Goal: Information Seeking & Learning: Learn about a topic

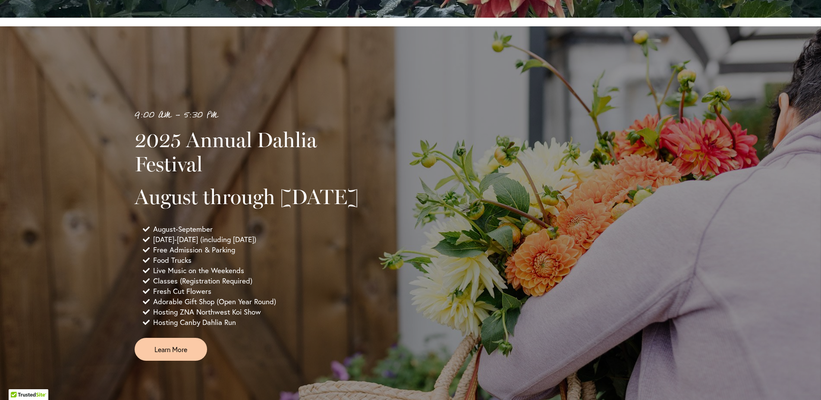
scroll to position [512, 0]
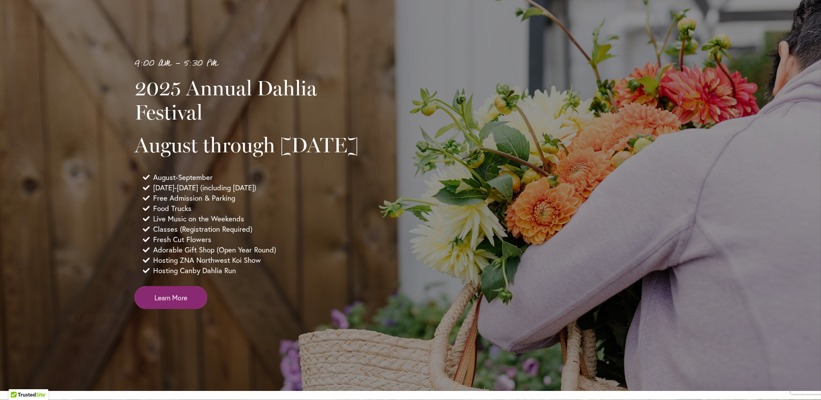
click at [176, 302] on span "Learn More" at bounding box center [170, 297] width 33 height 10
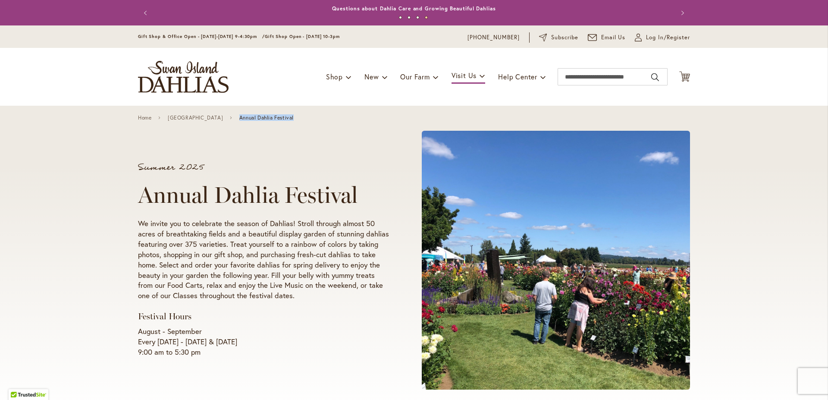
drag, startPoint x: 245, startPoint y: 118, endPoint x: 301, endPoint y: 118, distance: 56.1
click at [301, 118] on div "Home Swan Island Dahlias Farm Annual Dahlia Festival" at bounding box center [414, 117] width 552 height 6
copy span "Annual Dahlia Festival"
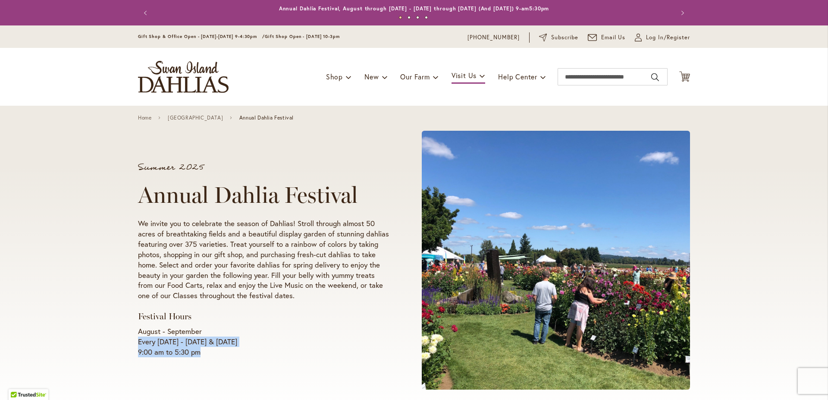
drag, startPoint x: 135, startPoint y: 342, endPoint x: 233, endPoint y: 351, distance: 97.5
click at [233, 351] on p "August - September Every Wednesday - Sunday & Labor Day 9:00 am to 5:30 pm" at bounding box center [263, 341] width 251 height 31
copy p "Every Wednesday - Sunday & Labor Day 9:00 am to 5:30 pm"
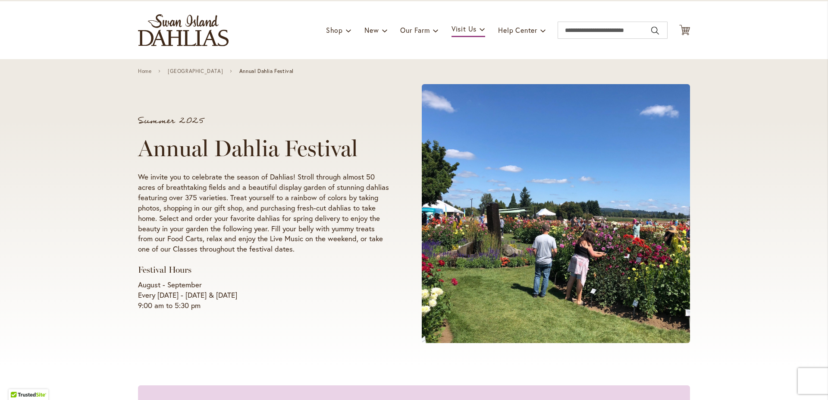
click at [372, 259] on div "Summer 2025 Annual Dahlia Festival We invite you to celebrate the season of Dah…" at bounding box center [263, 213] width 251 height 195
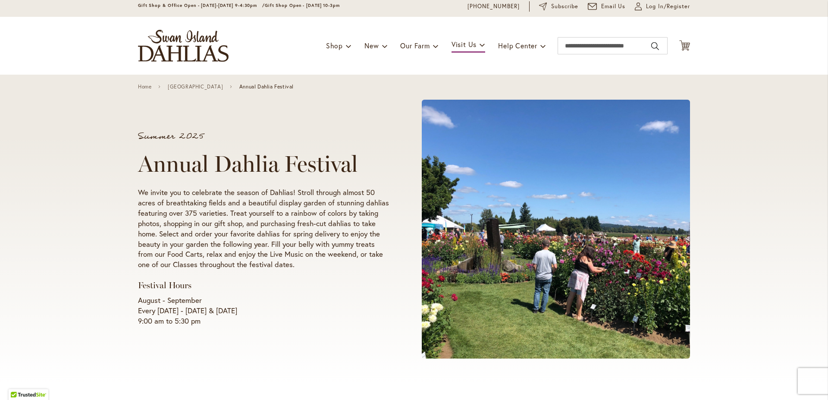
scroll to position [47, 0]
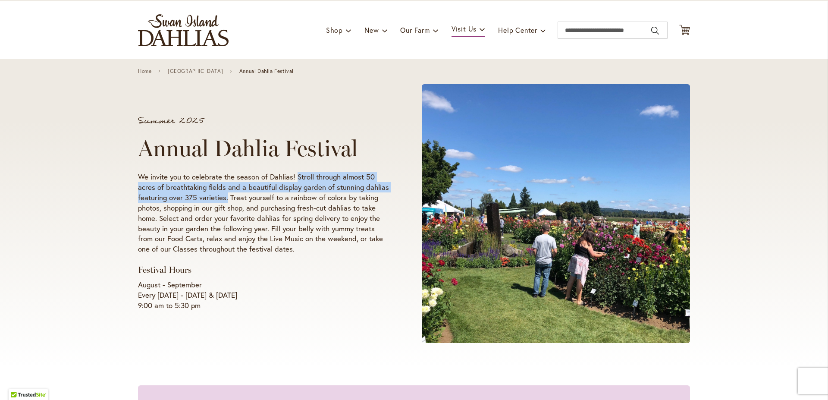
drag, startPoint x: 294, startPoint y: 175, endPoint x: 224, endPoint y: 198, distance: 74.1
click at [224, 198] on p "We invite you to celebrate the season of Dahlias! Stroll through almost 50 acre…" at bounding box center [263, 213] width 251 height 83
copy p "Stroll through almost 50 acres of breathtaking fields and a beautiful display g…"
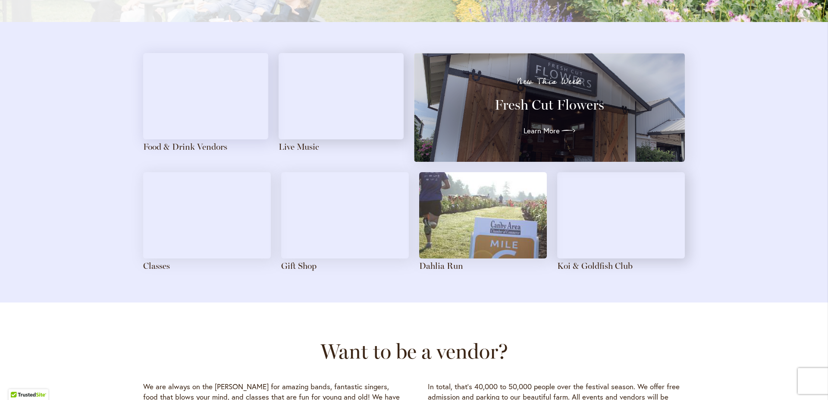
scroll to position [978, 0]
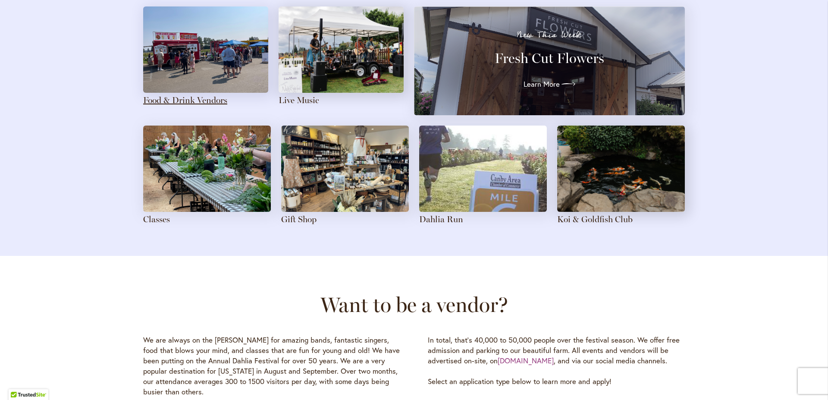
click at [193, 97] on link "Food & Drink Vendors" at bounding box center [185, 100] width 84 height 10
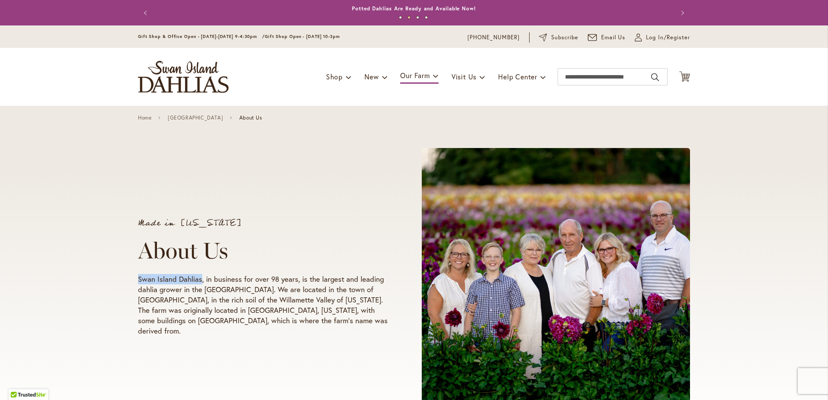
drag, startPoint x: 135, startPoint y: 286, endPoint x: 197, endPoint y: 283, distance: 62.2
click at [197, 283] on p "Swan Island Dahlias, in business for over 98 years, is the largest and leading …" at bounding box center [263, 305] width 251 height 62
copy p "Swan Island Dahlias"
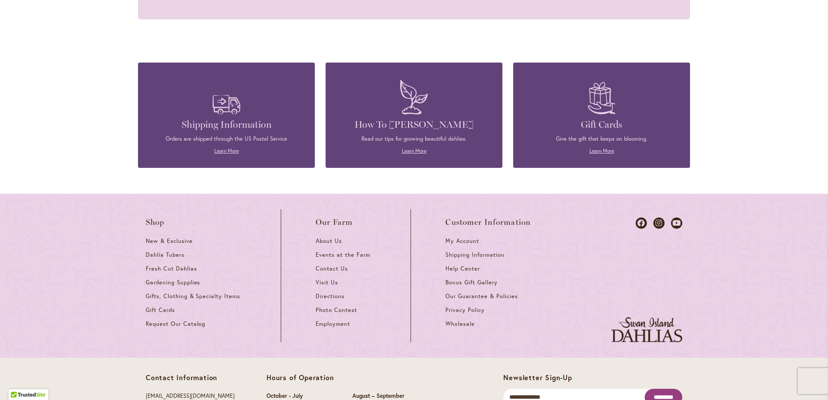
scroll to position [987, 0]
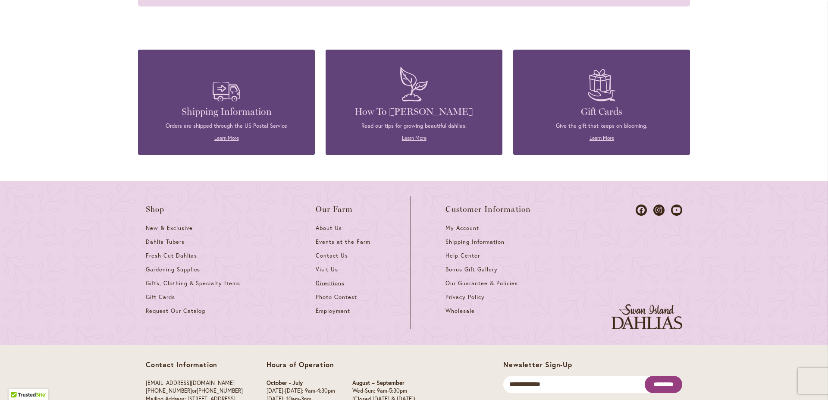
click at [324, 280] on span "Directions" at bounding box center [330, 283] width 29 height 7
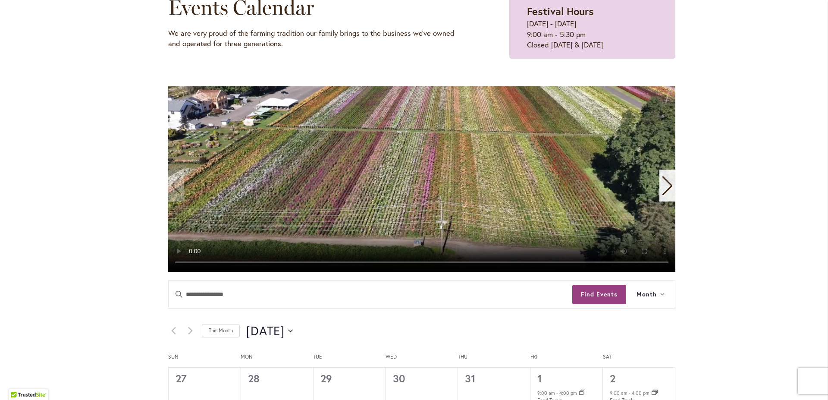
scroll to position [242, 0]
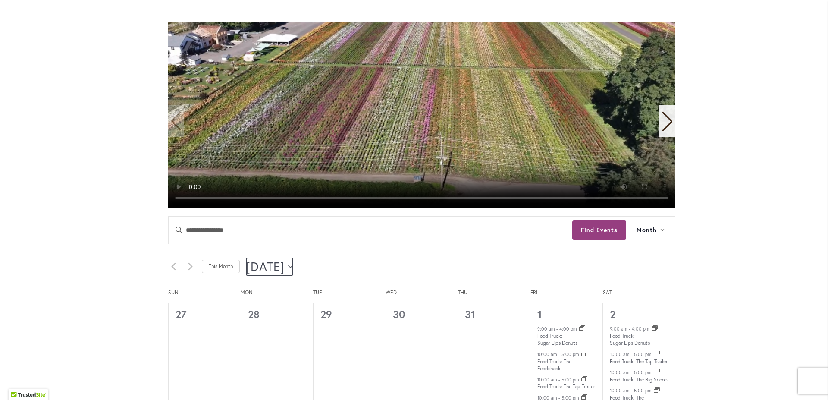
click at [293, 269] on button "8/1/2025 August 2025" at bounding box center [269, 266] width 47 height 17
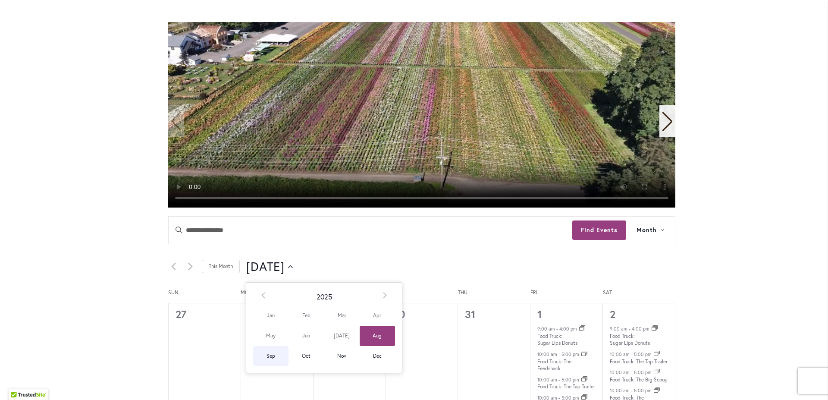
click at [271, 355] on span "Sep" at bounding box center [270, 356] width 35 height 20
type input "********"
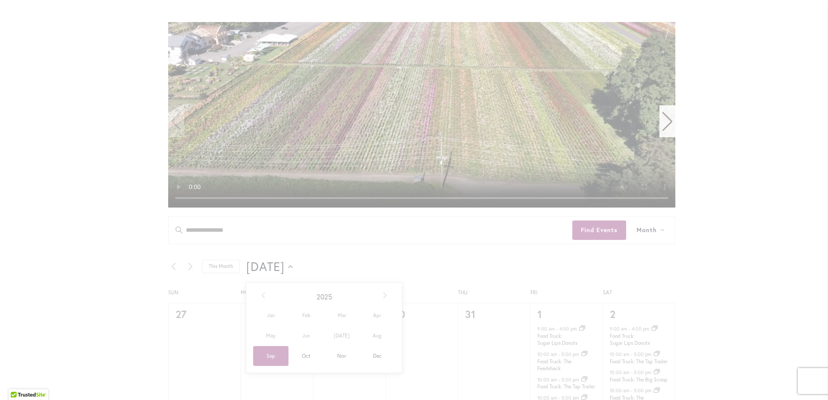
scroll to position [0, 30]
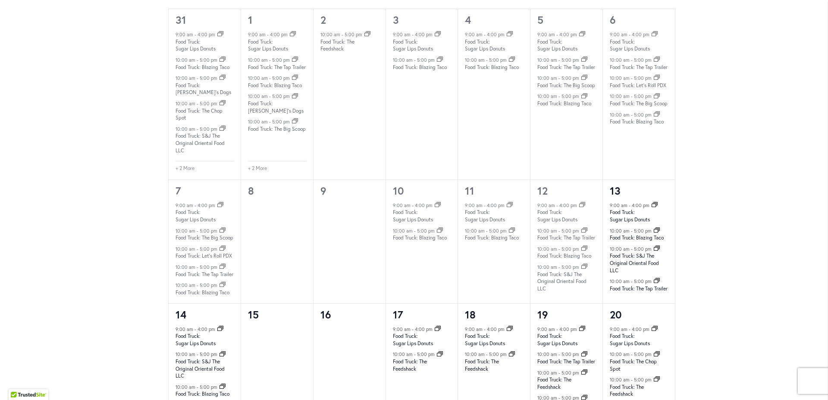
scroll to position [676, 0]
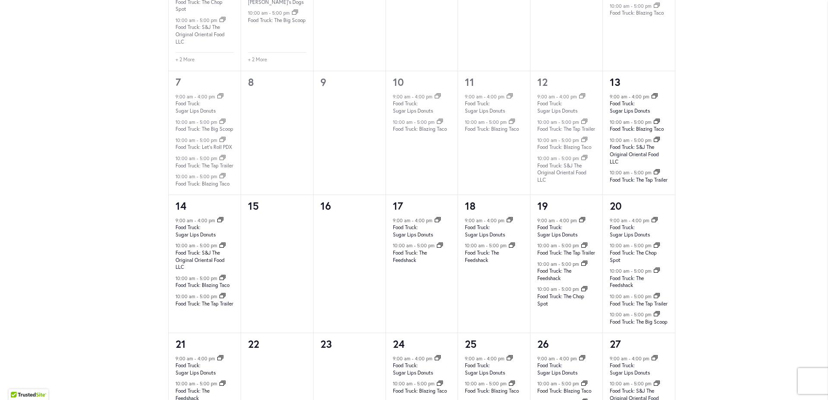
click at [704, 248] on div "Skip to Content Gift Shop & Office Open - Monday-Friday 9-4:30pm / Gift Shop Op…" at bounding box center [414, 50] width 828 height 1402
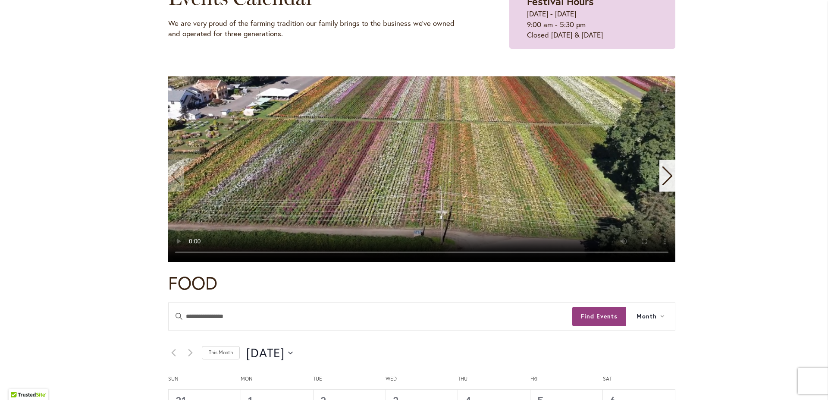
scroll to position [0, 0]
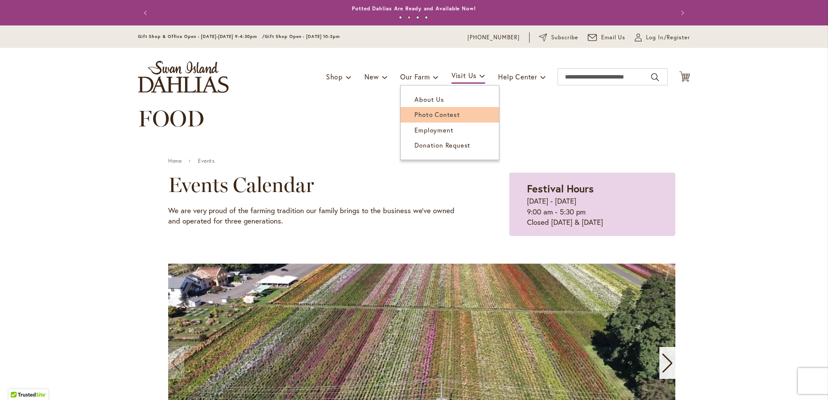
click at [438, 115] on span "Photo Contest" at bounding box center [437, 114] width 45 height 9
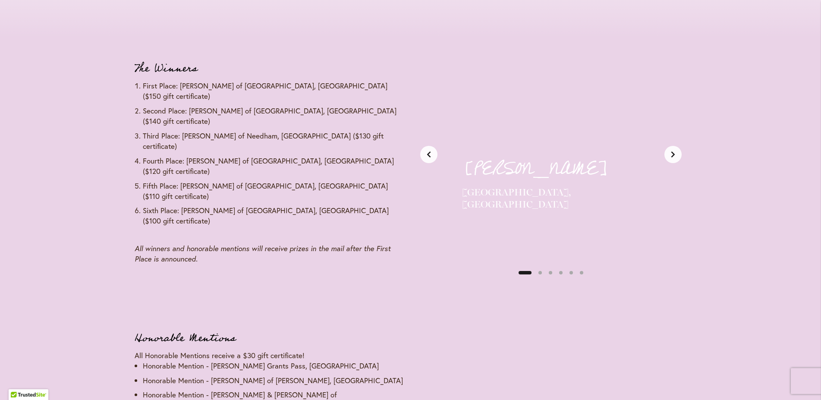
scroll to position [1056, 0]
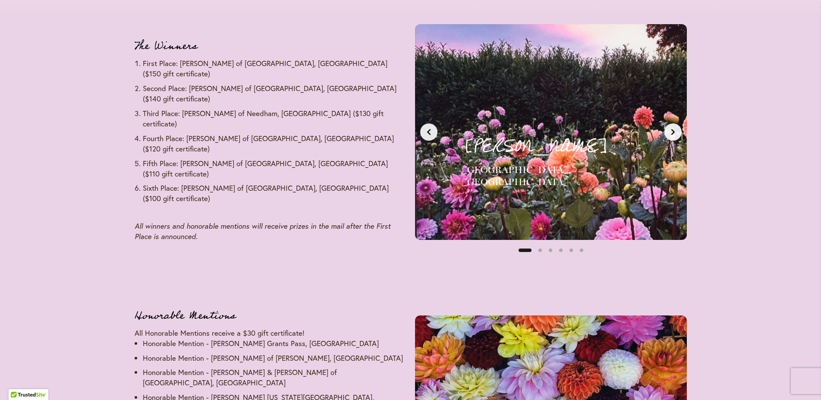
click at [673, 137] on button "Next slide" at bounding box center [672, 131] width 17 height 17
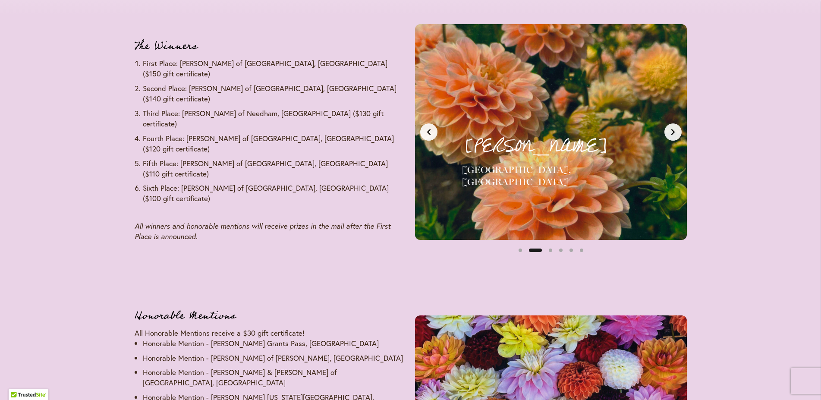
click at [673, 137] on button "Next slide" at bounding box center [672, 131] width 17 height 17
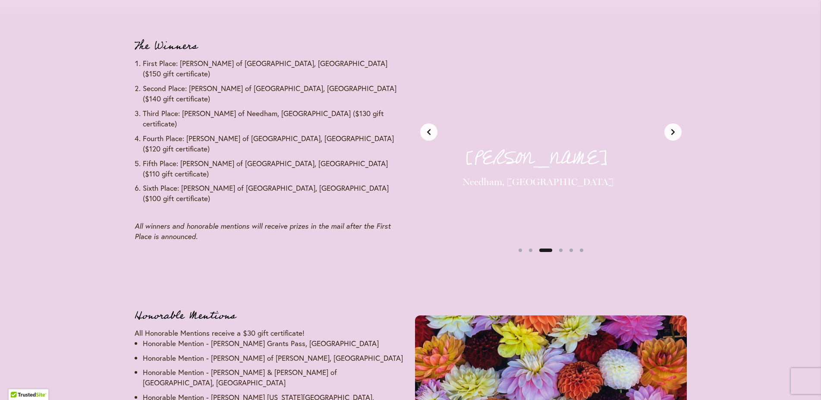
scroll to position [0, 569]
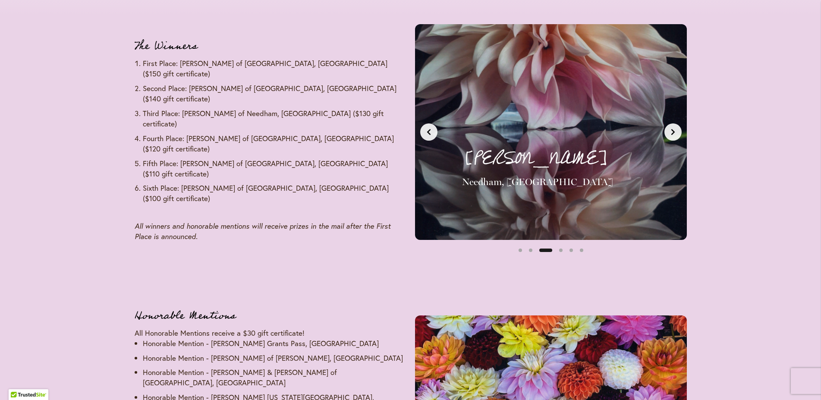
click at [673, 137] on button "Next slide" at bounding box center [672, 131] width 17 height 17
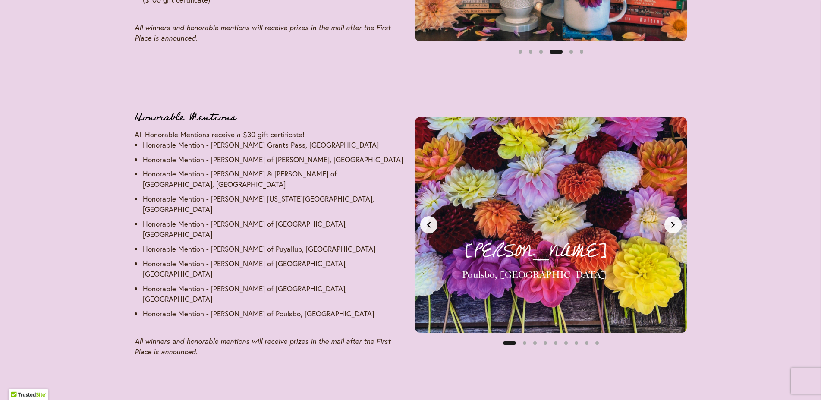
scroll to position [1276, 0]
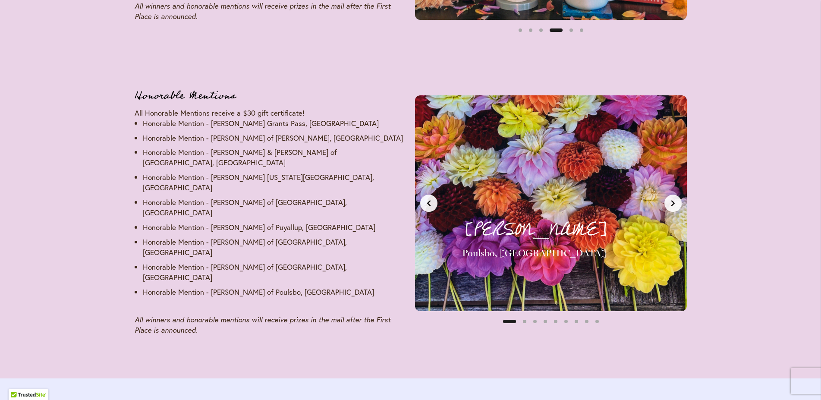
click at [676, 203] on div "[PERSON_NAME] [GEOGRAPHIC_DATA], [GEOGRAPHIC_DATA] Honorable Mention - $30 Gift…" at bounding box center [550, 203] width 261 height 205
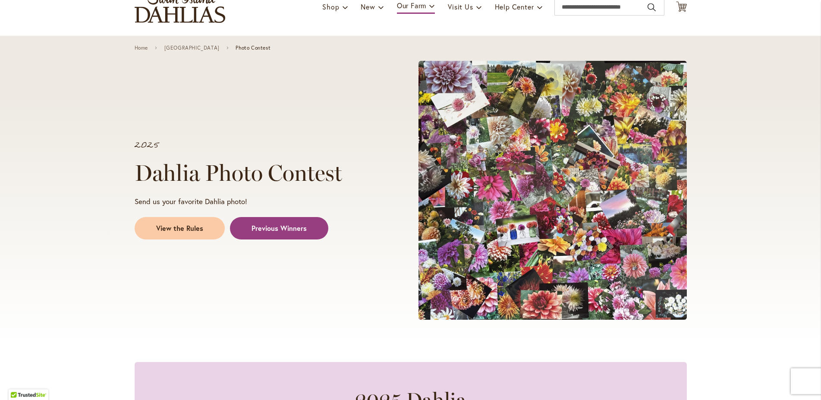
scroll to position [0, 0]
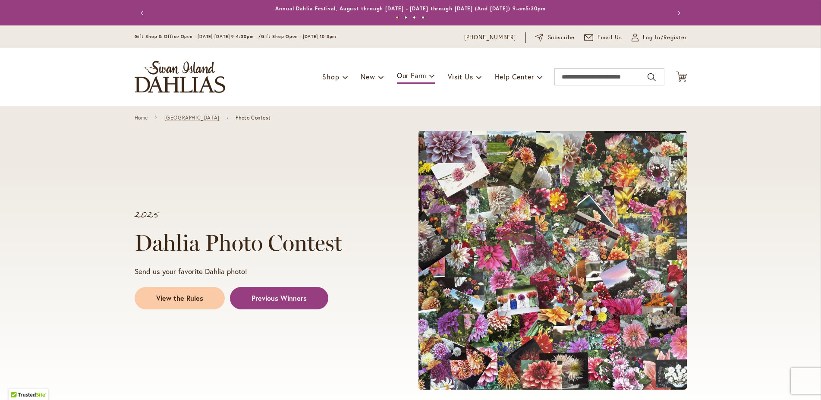
click at [213, 116] on link "[GEOGRAPHIC_DATA]" at bounding box center [191, 118] width 55 height 6
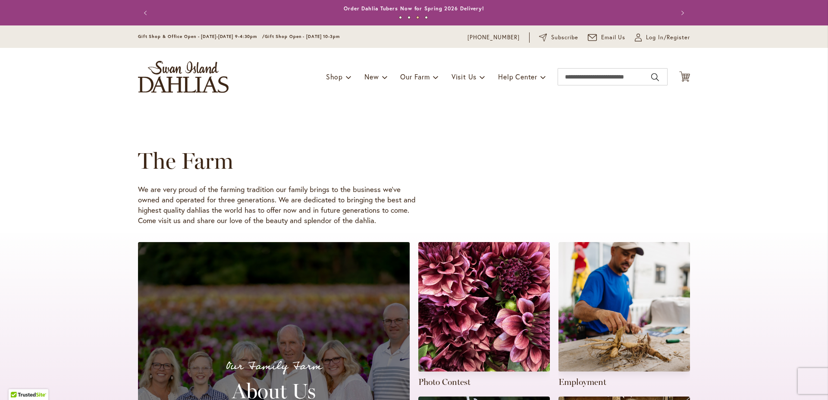
click at [709, 146] on div "The Farm We are very proud of the farming tradition our family brings to the bu…" at bounding box center [414, 170] width 828 height 128
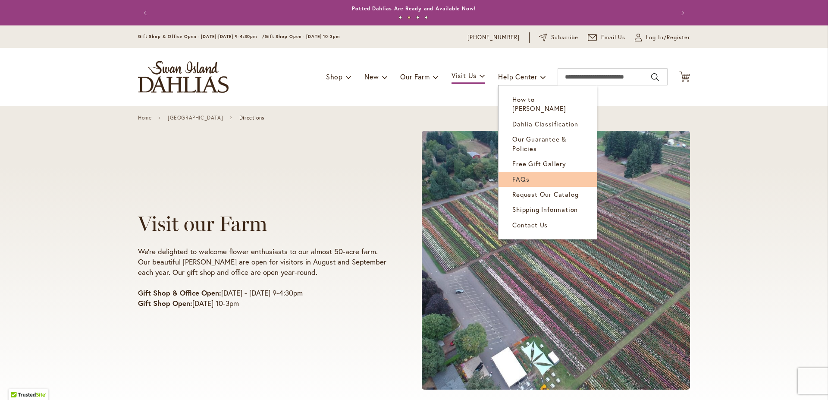
click at [528, 172] on link "FAQs" at bounding box center [548, 179] width 98 height 15
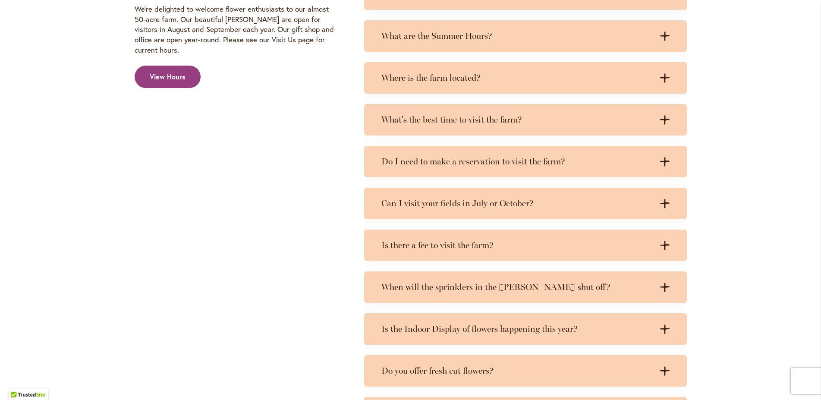
scroll to position [482, 0]
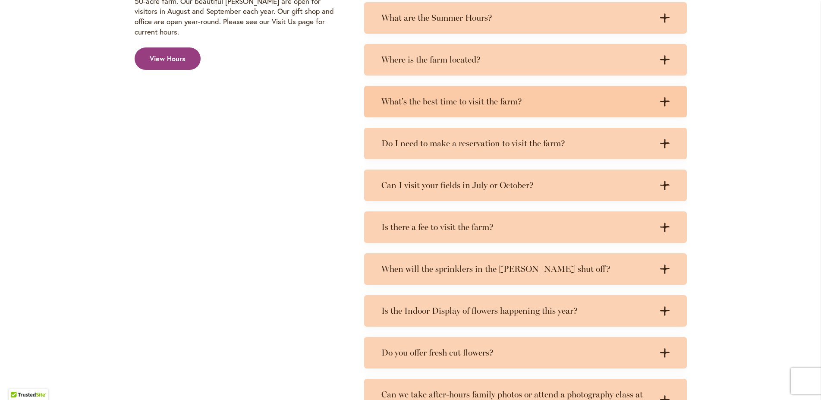
click at [430, 103] on h3 "What's the best time to visit the farm?" at bounding box center [516, 101] width 271 height 11
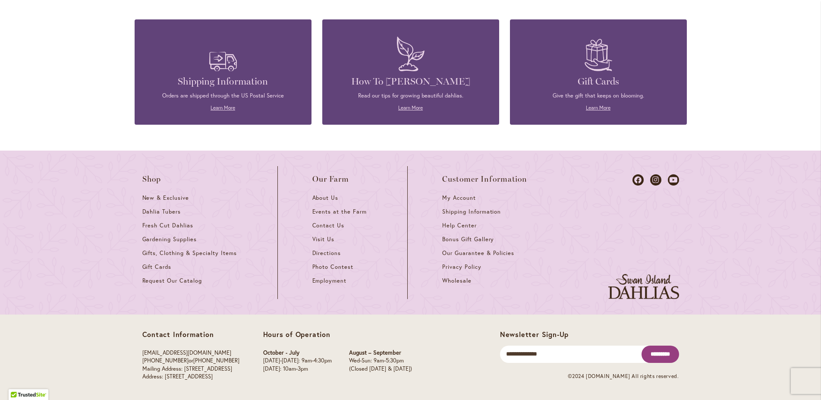
scroll to position [2626, 0]
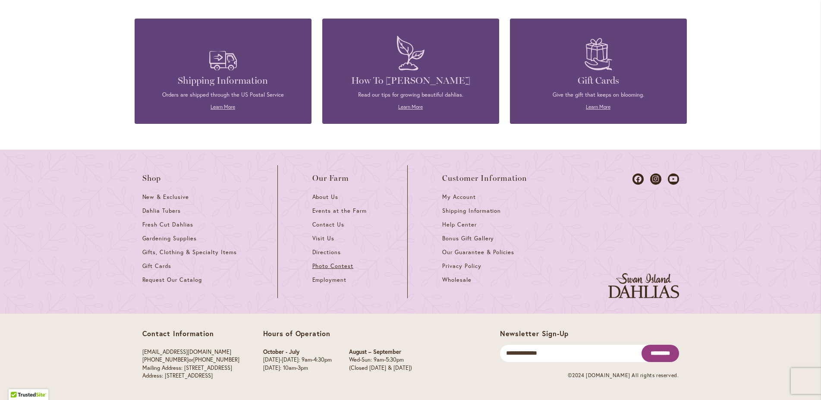
click at [341, 265] on span "Photo Contest" at bounding box center [332, 265] width 41 height 7
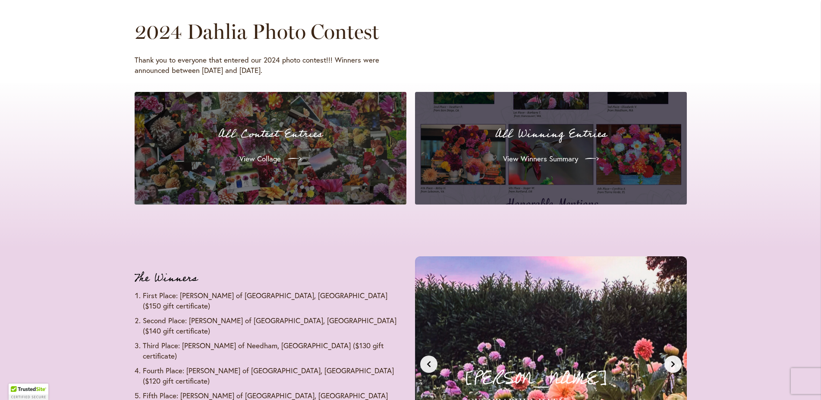
scroll to position [836, 0]
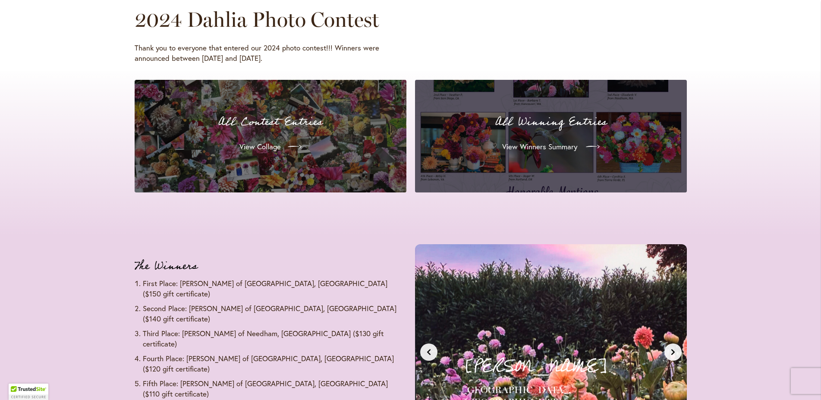
click at [588, 148] on icon at bounding box center [593, 147] width 14 height 14
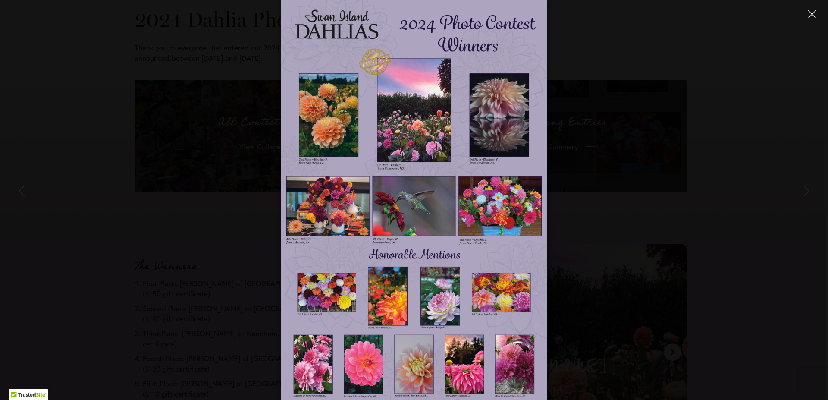
click at [809, 15] on icon "Close" at bounding box center [812, 14] width 8 height 8
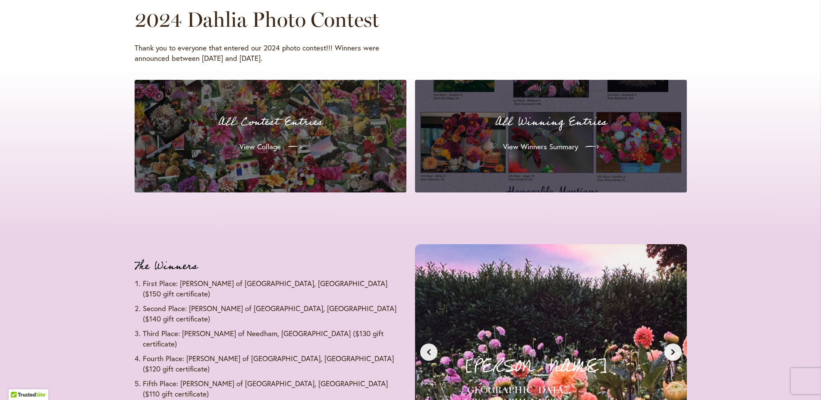
scroll to position [1056, 0]
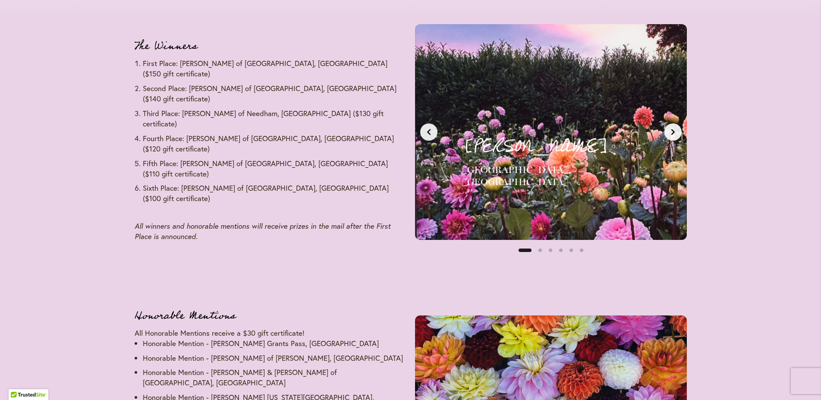
click at [675, 130] on icon "Next slide" at bounding box center [672, 132] width 7 height 7
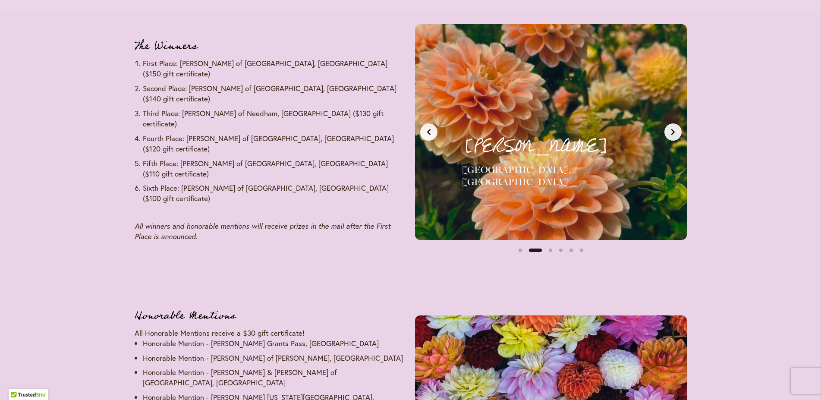
click at [675, 130] on icon "Next slide" at bounding box center [672, 132] width 7 height 7
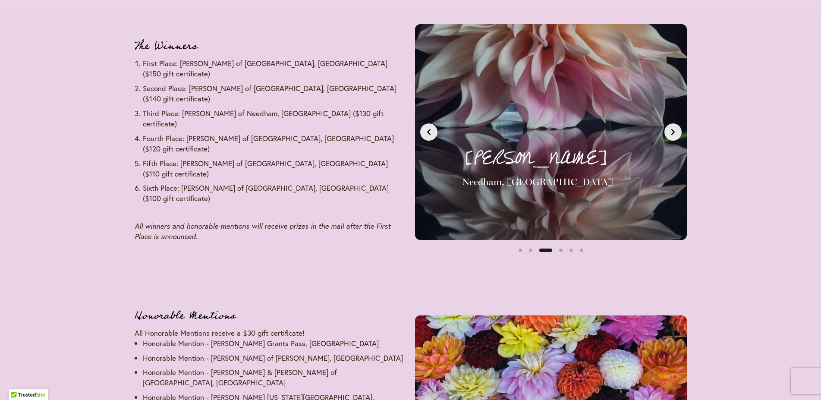
click at [675, 130] on icon "Next slide" at bounding box center [672, 132] width 7 height 7
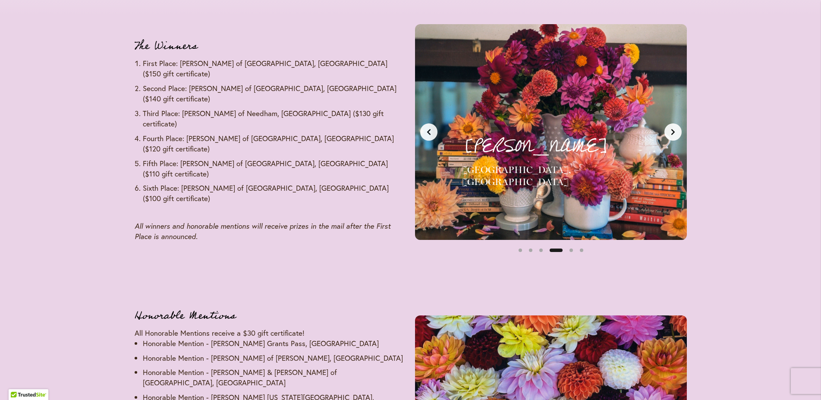
click at [674, 131] on icon "Next slide" at bounding box center [672, 132] width 7 height 7
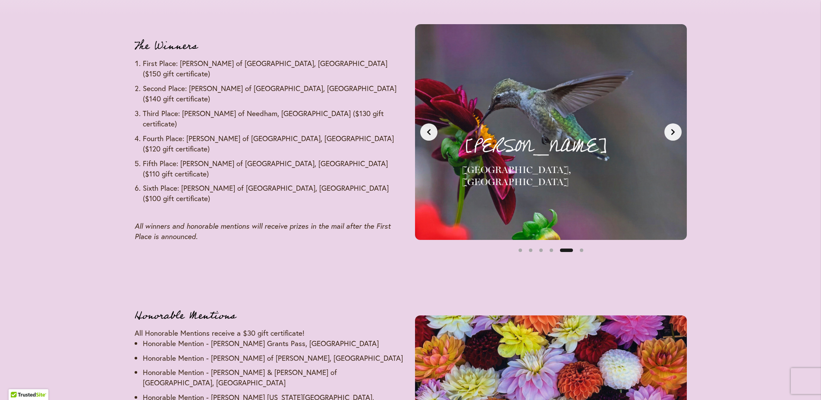
click at [674, 131] on icon "Next slide" at bounding box center [672, 132] width 7 height 7
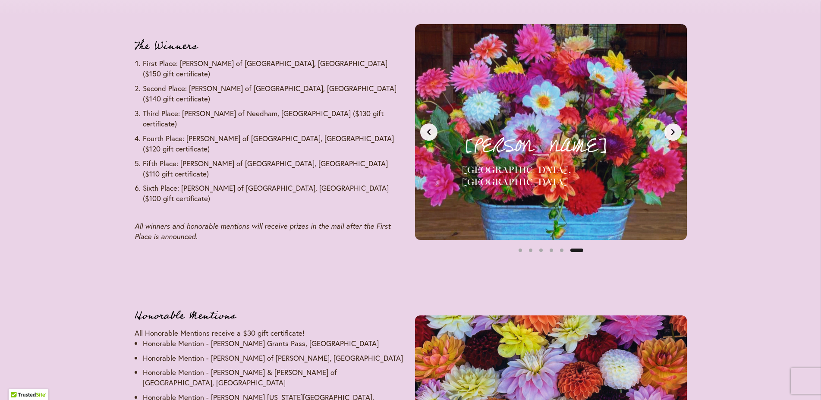
click at [674, 131] on icon "Next slide" at bounding box center [672, 132] width 7 height 7
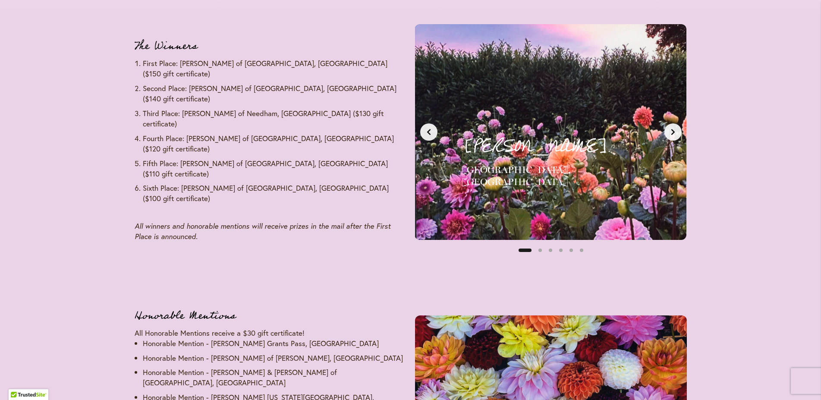
scroll to position [0, 0]
click at [674, 131] on icon "Next slide" at bounding box center [672, 132] width 7 height 7
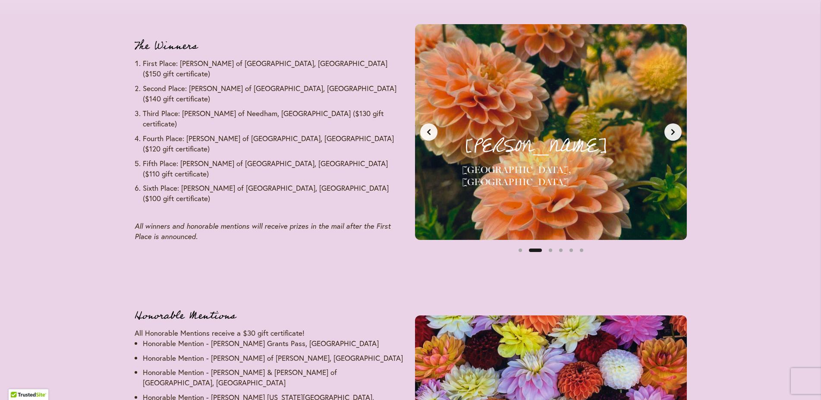
click at [674, 131] on icon "Next slide" at bounding box center [672, 132] width 7 height 7
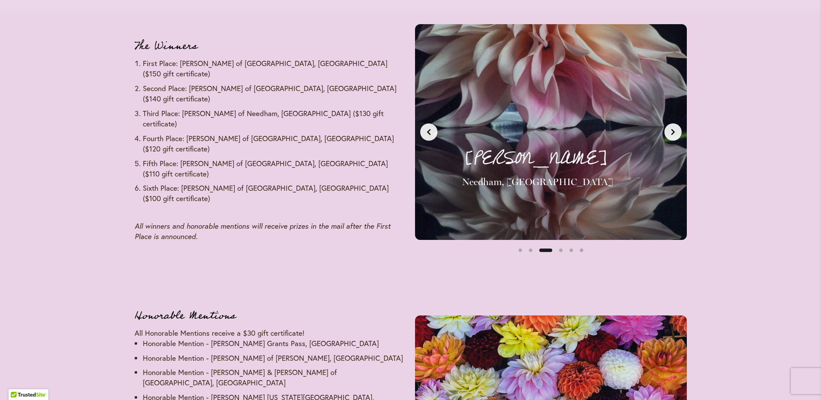
click at [674, 131] on icon "Next slide" at bounding box center [672, 132] width 7 height 7
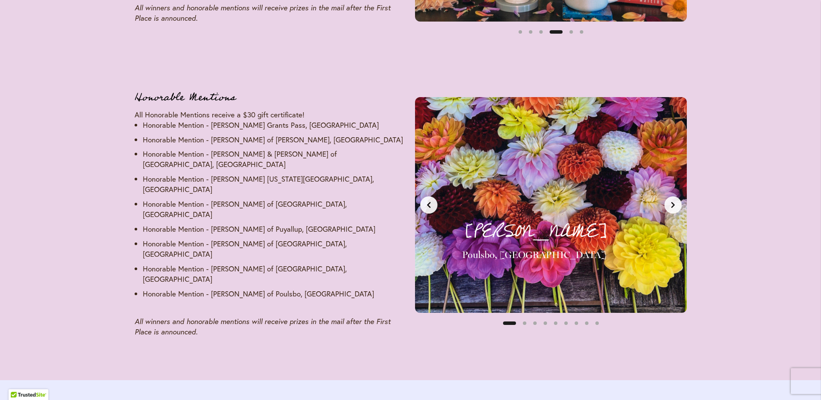
scroll to position [1276, 0]
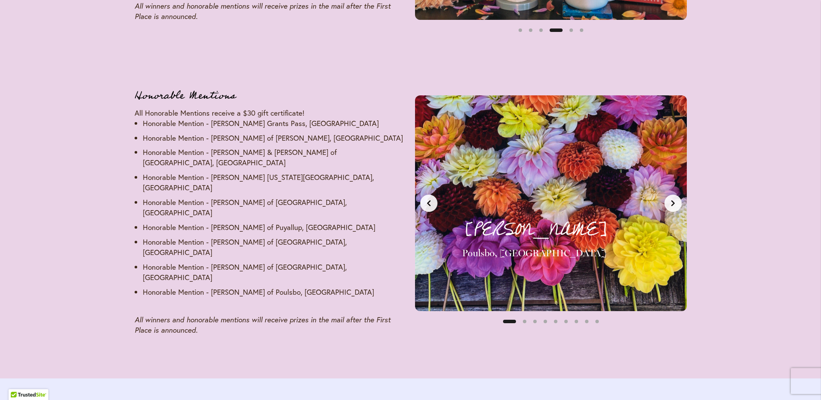
click at [673, 200] on icon "Next slide" at bounding box center [672, 203] width 3 height 6
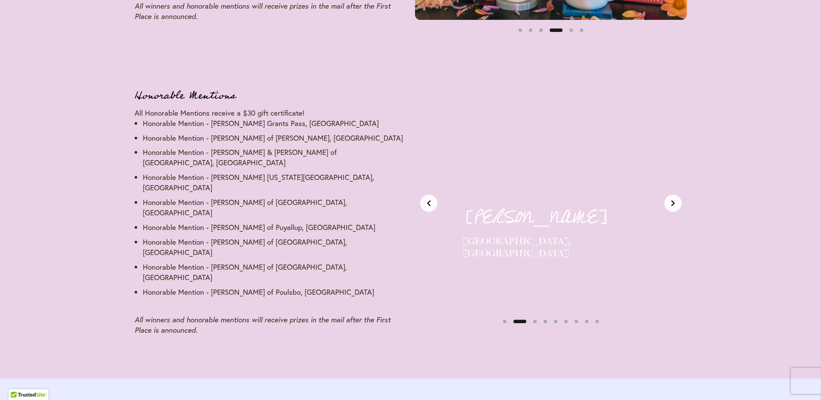
scroll to position [0, 285]
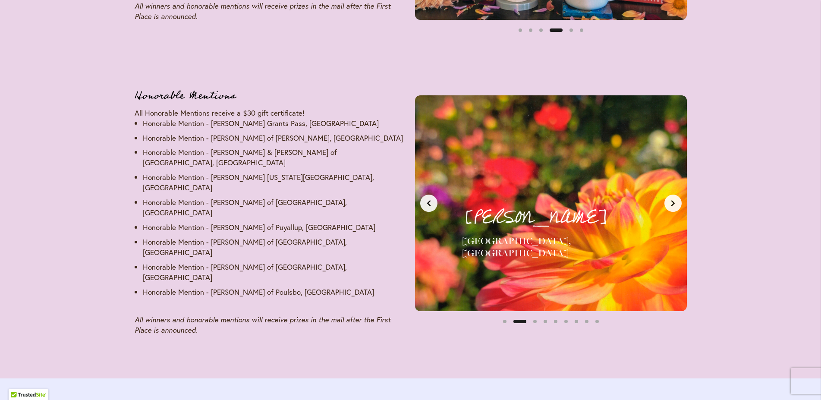
click at [673, 200] on icon "Next slide" at bounding box center [672, 203] width 3 height 6
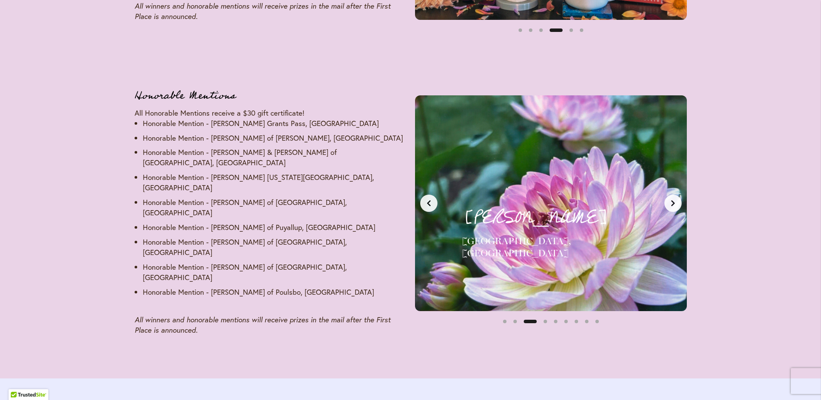
click at [674, 200] on icon "Next slide" at bounding box center [672, 203] width 3 height 6
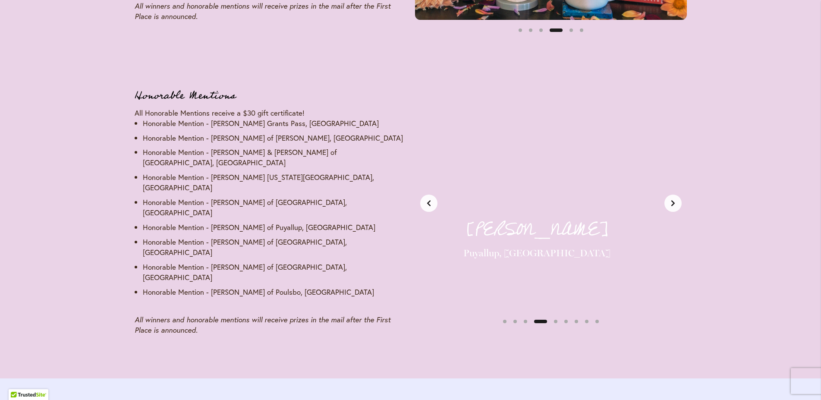
scroll to position [0, 854]
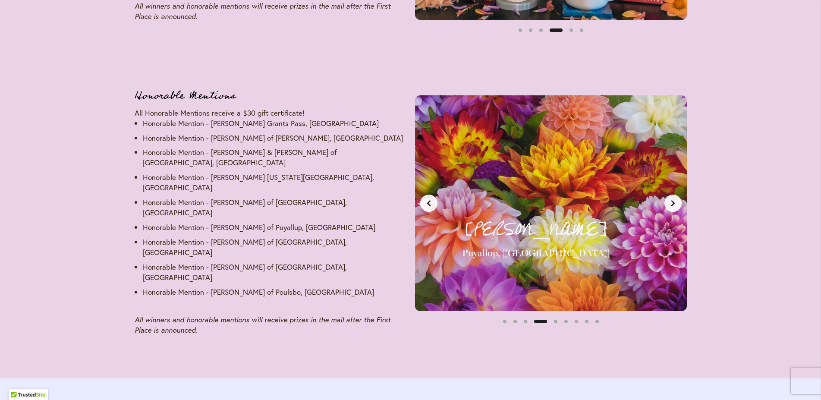
click at [674, 200] on icon "Next slide" at bounding box center [672, 203] width 3 height 6
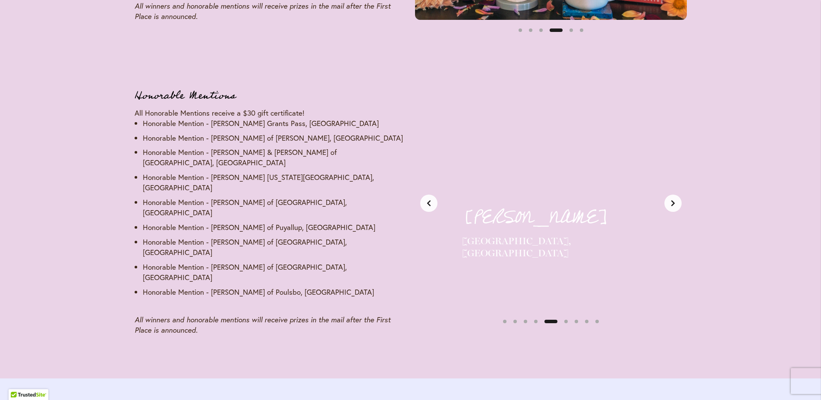
click at [674, 200] on icon "Next slide" at bounding box center [672, 203] width 3 height 6
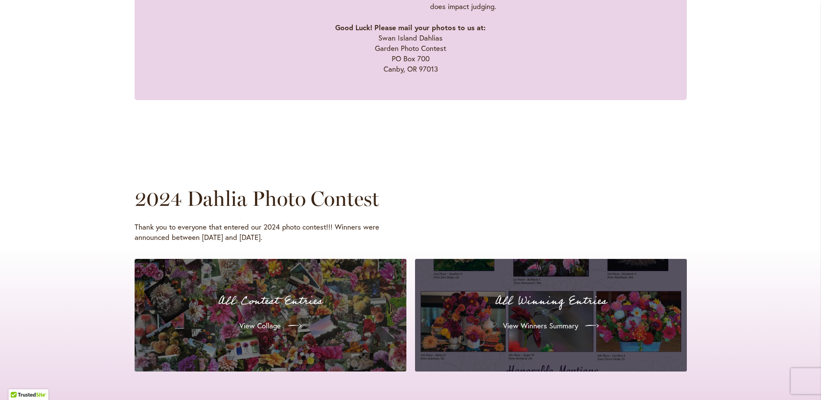
scroll to position [0, 0]
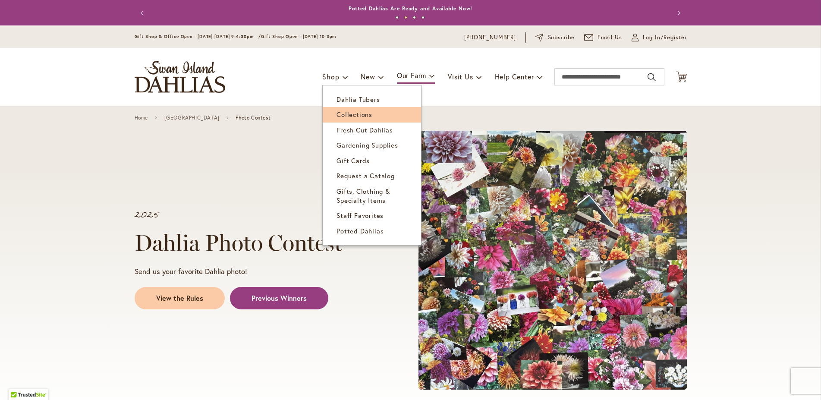
click at [364, 115] on span "Collections" at bounding box center [354, 114] width 36 height 9
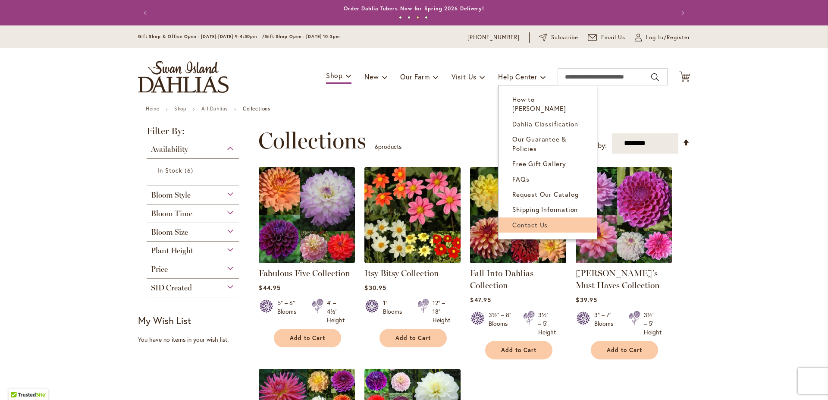
click at [527, 220] on span "Contact Us" at bounding box center [529, 224] width 35 height 9
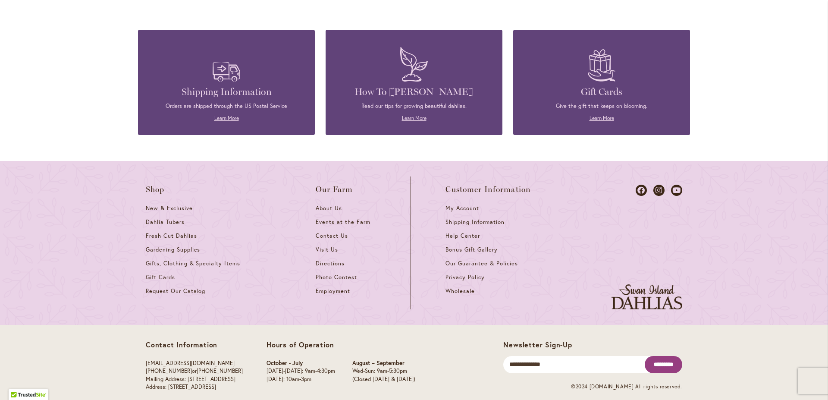
scroll to position [1017, 0]
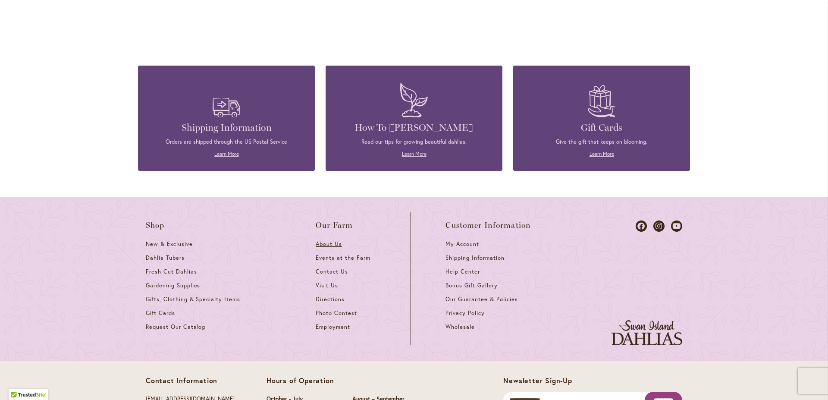
click at [334, 245] on span "About Us" at bounding box center [329, 243] width 26 height 7
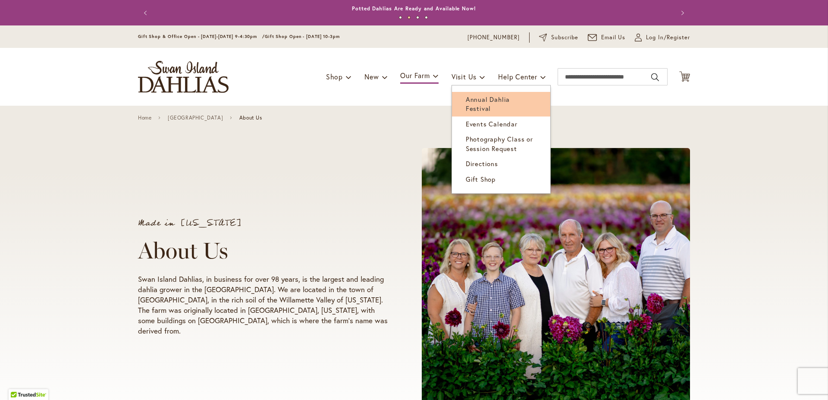
click at [478, 94] on link "Annual Dahlia Festival" at bounding box center [501, 104] width 98 height 25
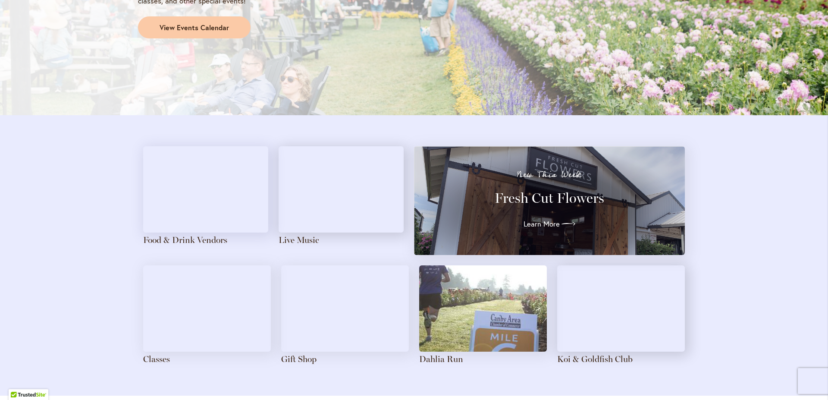
scroll to position [885, 0]
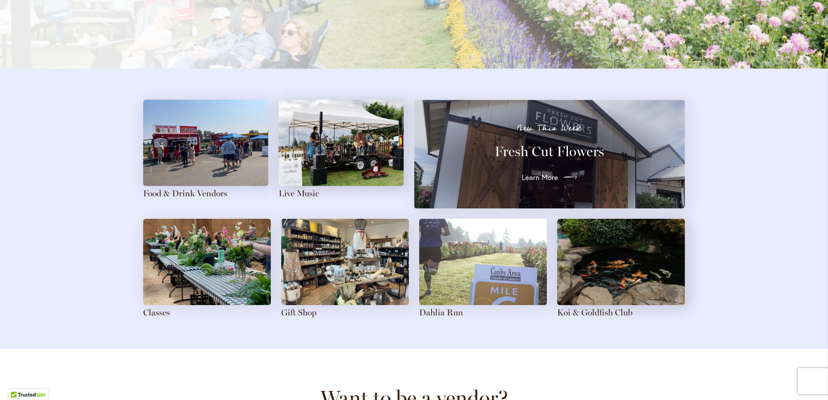
click at [530, 178] on span "Learn More" at bounding box center [540, 177] width 36 height 10
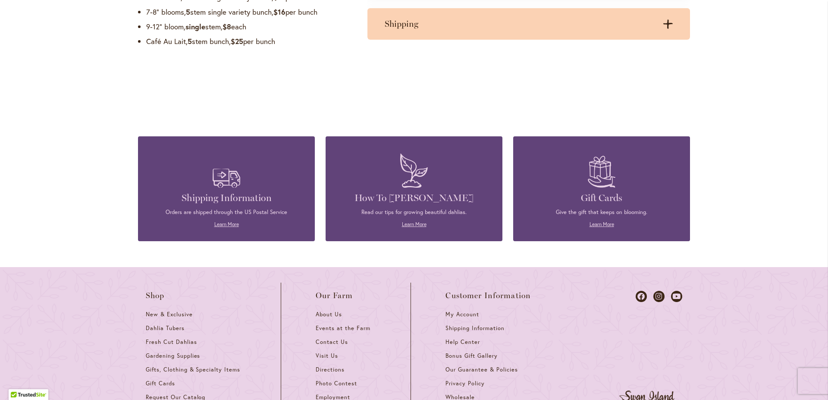
scroll to position [1002, 0]
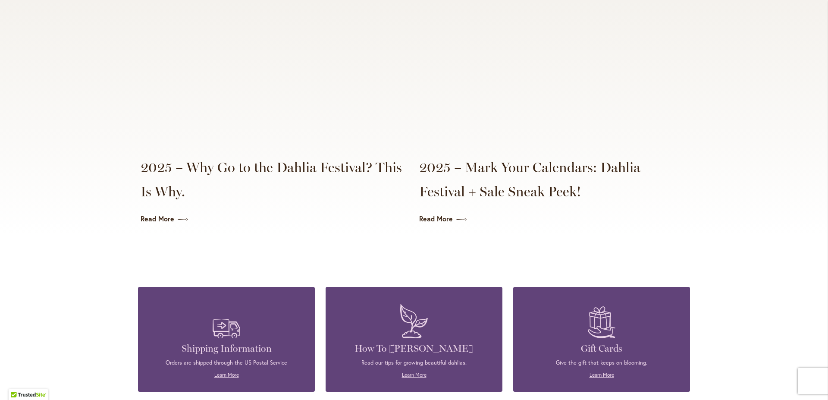
scroll to position [2143, 0]
